Goal: Information Seeking & Learning: Learn about a topic

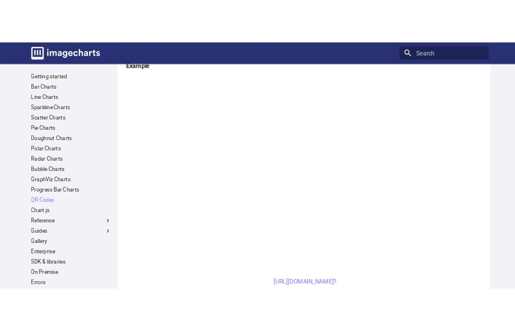
scroll to position [171, 0]
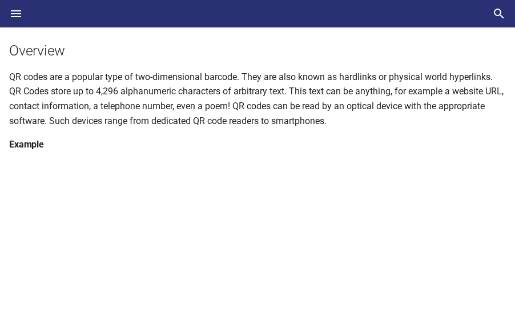
scroll to position [229, 0]
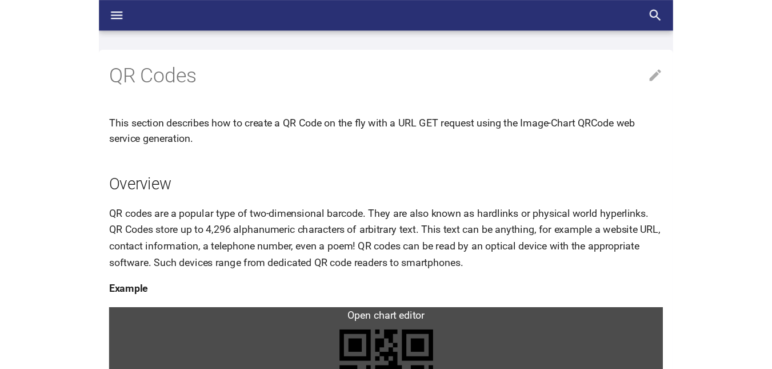
scroll to position [227, 0]
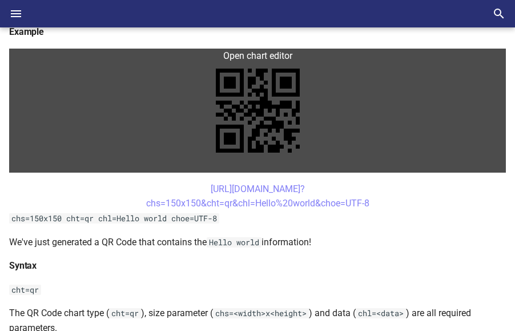
click at [262, 101] on link at bounding box center [257, 111] width 497 height 124
